Goal: Task Accomplishment & Management: Manage account settings

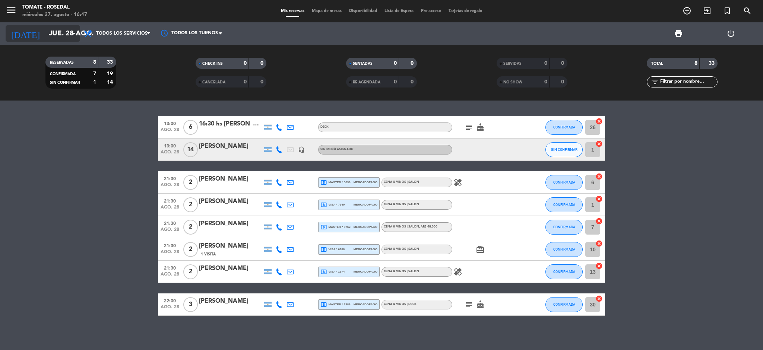
click at [49, 35] on input "jue. 28 ago." at bounding box center [90, 34] width 90 height 16
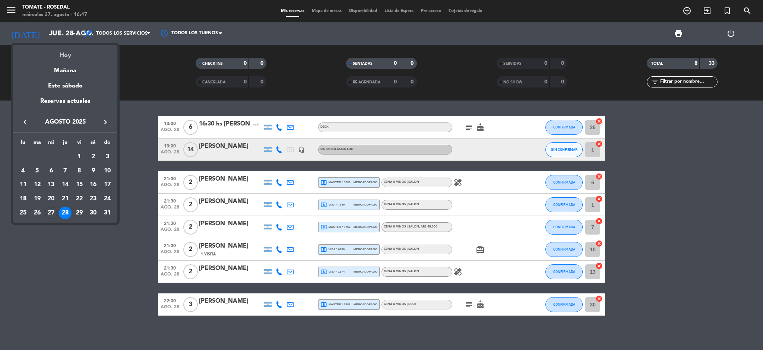
click at [58, 54] on div "Hoy" at bounding box center [65, 52] width 104 height 15
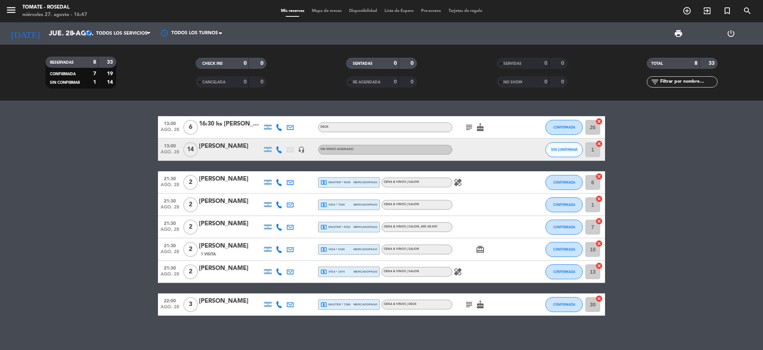
type input "mié. 27 ago."
click at [128, 34] on span "Todos los servicios" at bounding box center [121, 33] width 51 height 5
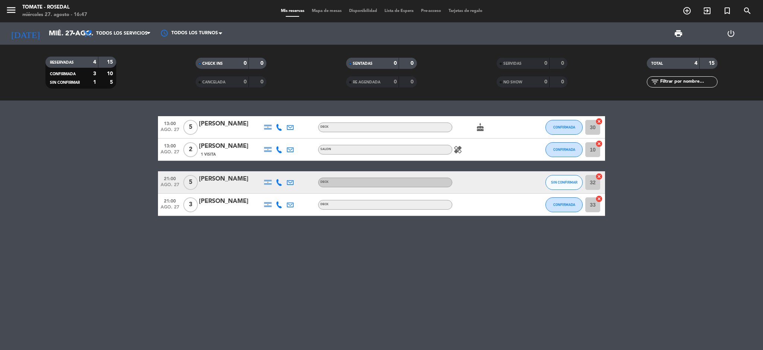
click at [128, 34] on span "Todos los servicios" at bounding box center [121, 33] width 51 height 5
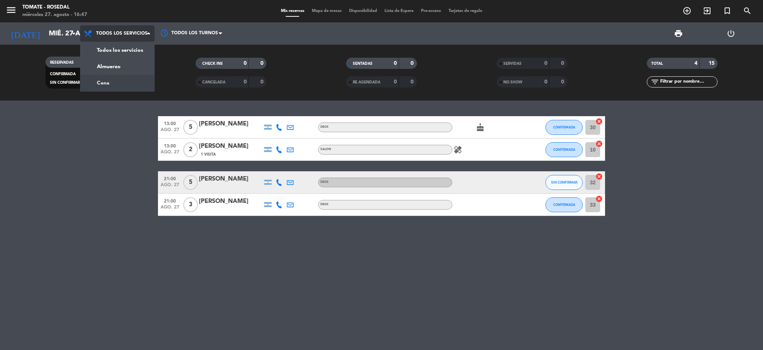
click at [118, 82] on div "menu Tomate - Rosedal [DATE] 27. agosto - 16:47 Mis reservas Mapa de mesas Disp…" at bounding box center [381, 50] width 763 height 101
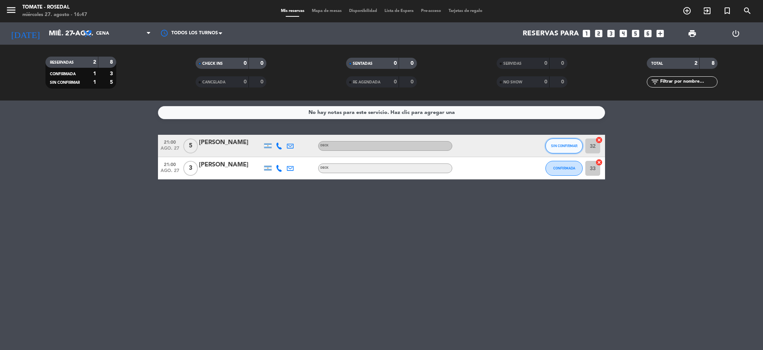
click at [551, 147] on span "SIN CONFIRMAR" at bounding box center [564, 146] width 26 height 4
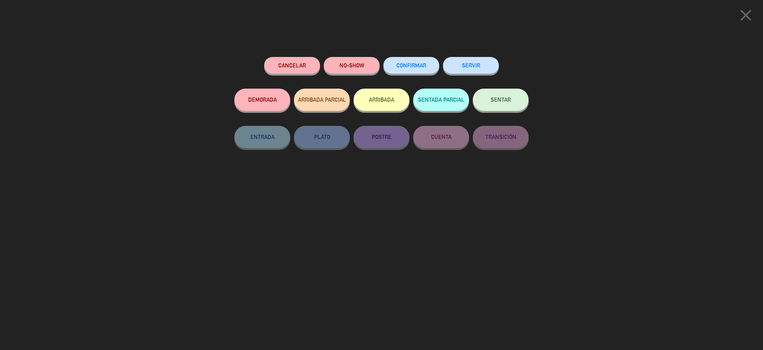
click at [415, 66] on span "CONFIRMAR" at bounding box center [411, 65] width 30 height 6
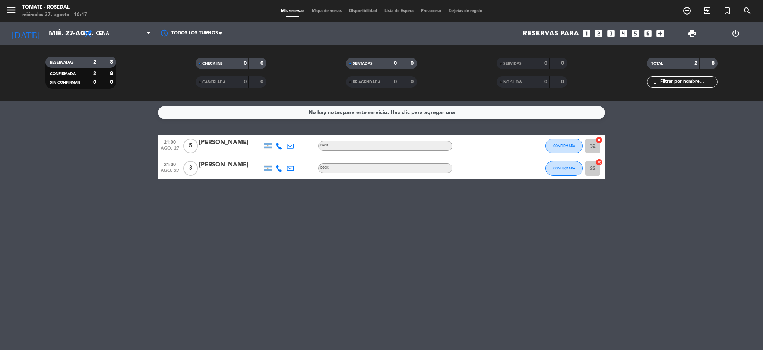
drag, startPoint x: 129, startPoint y: 137, endPoint x: 430, endPoint y: 197, distance: 307.1
click at [430, 197] on div "No hay notas para este servicio. Haz clic para agregar una 21:00 [DATE] 5 [PERS…" at bounding box center [381, 226] width 763 height 250
click at [205, 185] on div "No hay notas para este servicio. Haz clic para agregar una 21:00 [DATE] 5 [PERS…" at bounding box center [381, 226] width 763 height 250
